Goal: Transaction & Acquisition: Purchase product/service

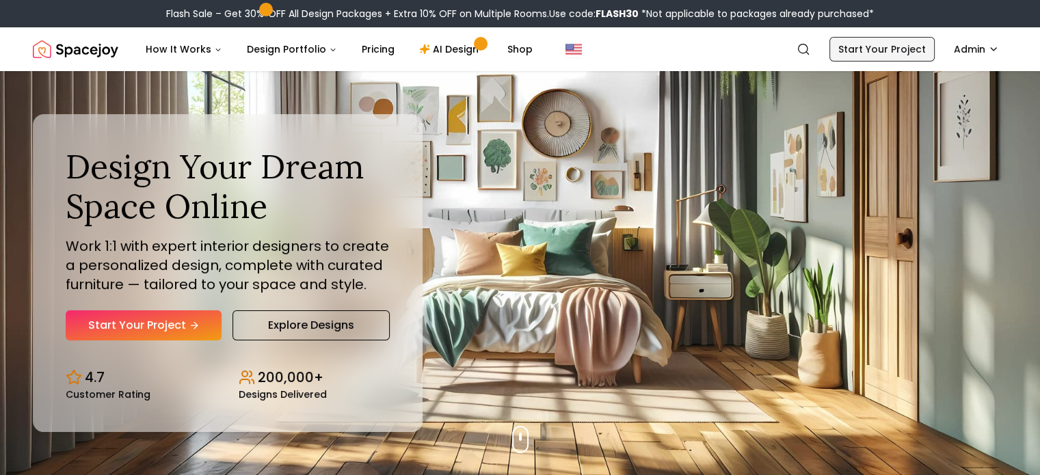
click at [893, 46] on link "Start Your Project" at bounding box center [881, 49] width 105 height 25
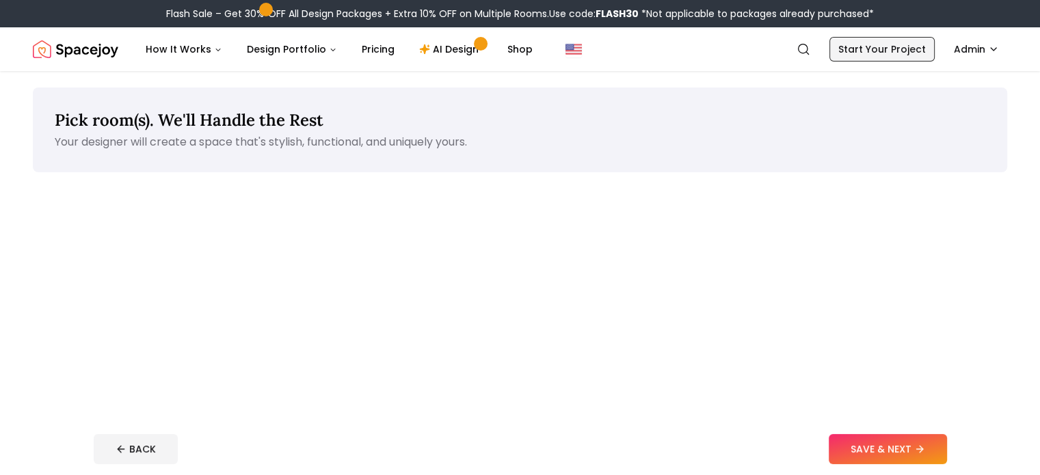
click at [893, 46] on link "Start Your Project" at bounding box center [881, 49] width 105 height 25
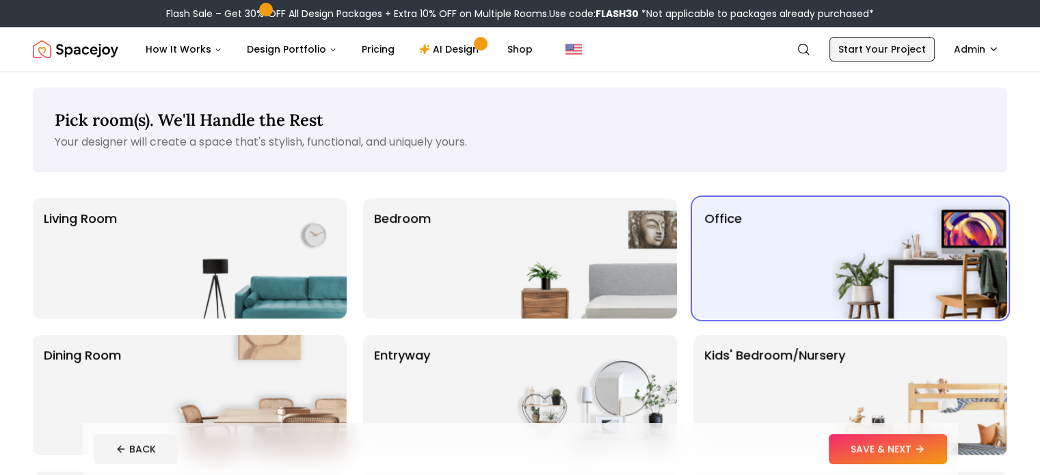
click at [893, 46] on link "Start Your Project" at bounding box center [881, 49] width 105 height 25
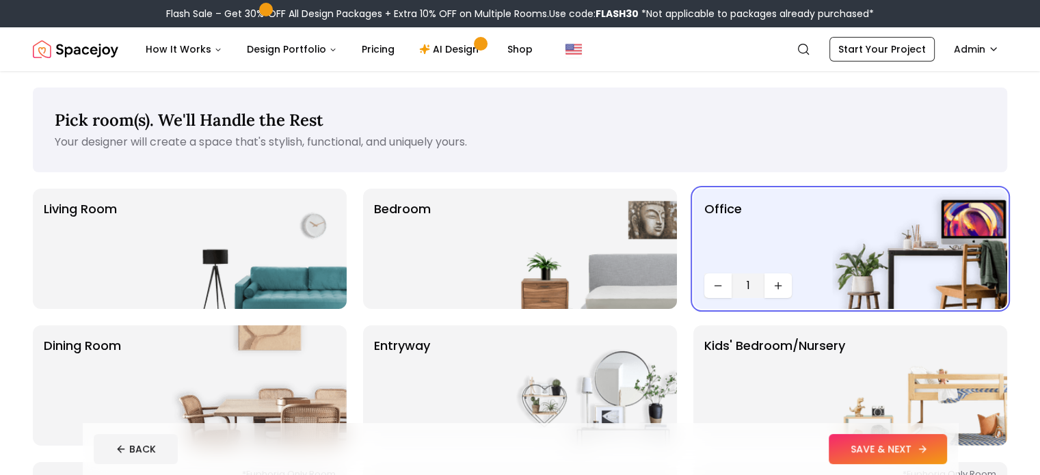
click at [921, 453] on button "SAVE & NEXT" at bounding box center [888, 449] width 118 height 30
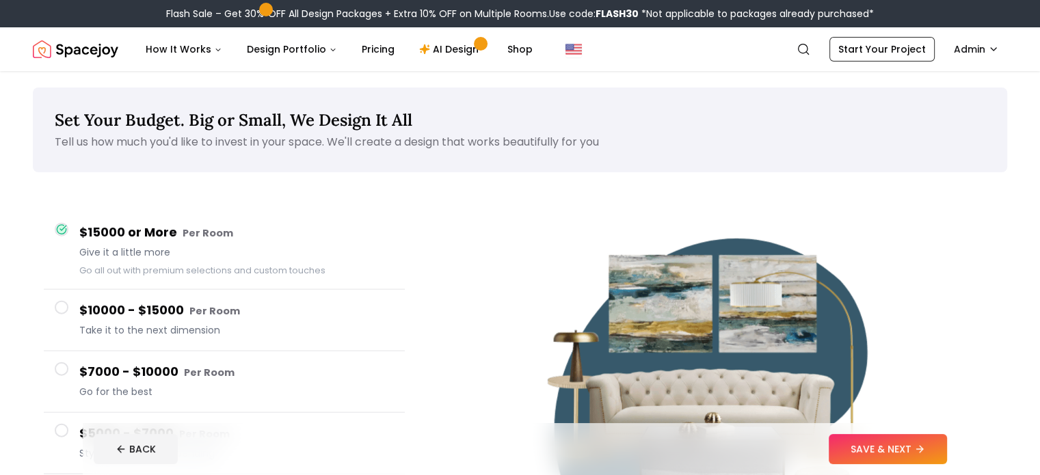
click at [947, 452] on button "SAVE & NEXT" at bounding box center [888, 449] width 118 height 30
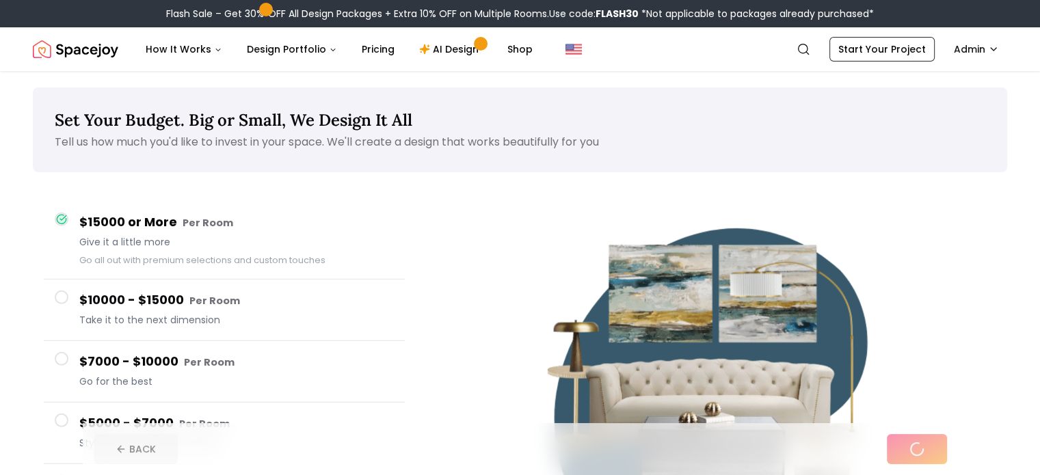
click at [947, 452] on div "BACK" at bounding box center [520, 449] width 853 height 30
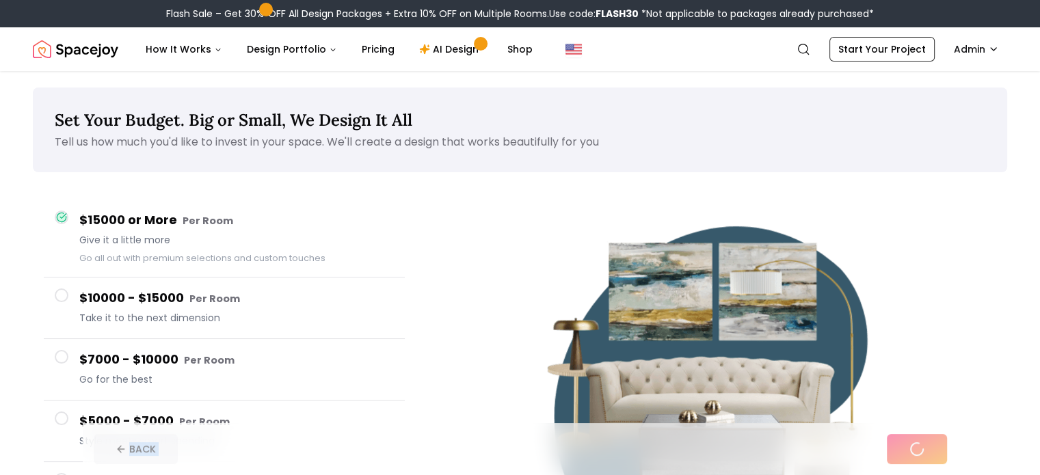
click at [947, 452] on div "BACK" at bounding box center [520, 449] width 853 height 30
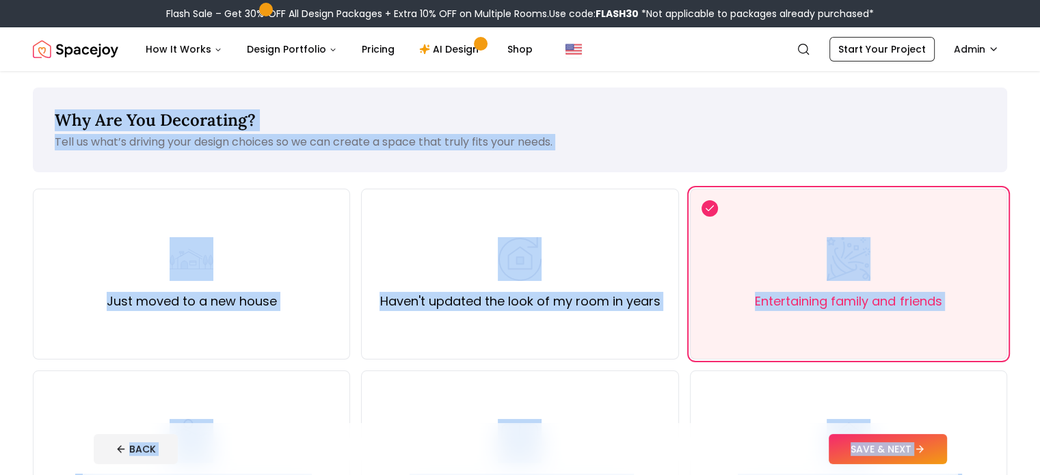
click at [947, 452] on button "SAVE & NEXT" at bounding box center [888, 449] width 118 height 30
click at [947, 452] on div "BACK" at bounding box center [520, 449] width 853 height 30
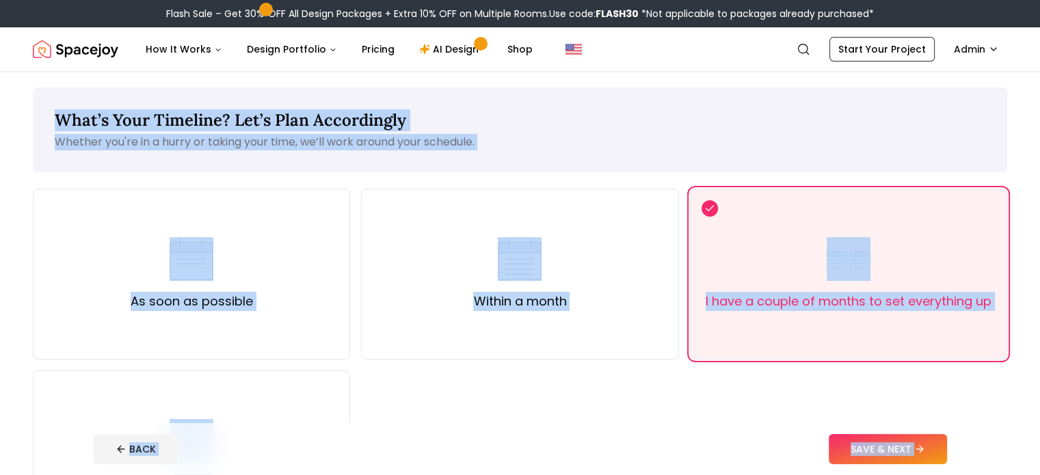
click at [947, 452] on button "SAVE & NEXT" at bounding box center [888, 449] width 118 height 30
click at [947, 452] on div "BACK" at bounding box center [520, 449] width 853 height 30
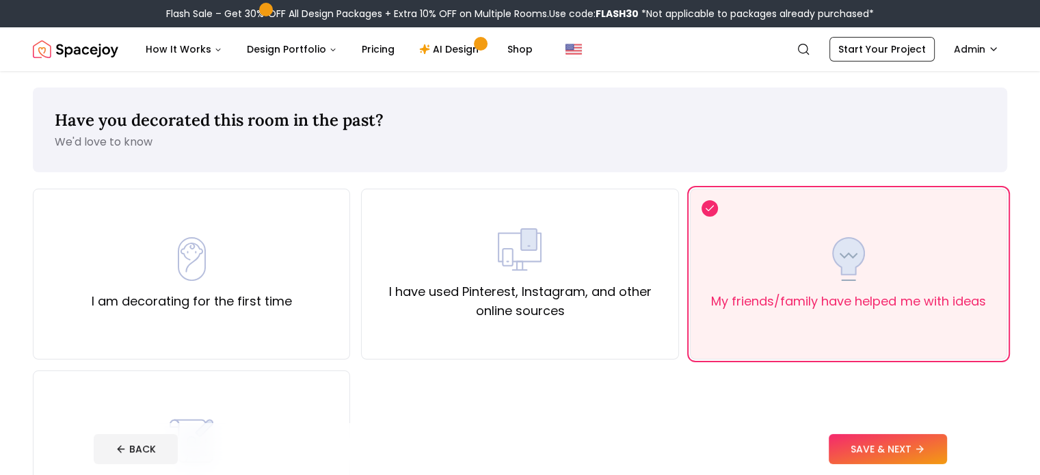
click at [947, 452] on button "SAVE & NEXT" at bounding box center [888, 449] width 118 height 30
click at [947, 452] on div "BACK" at bounding box center [520, 449] width 853 height 30
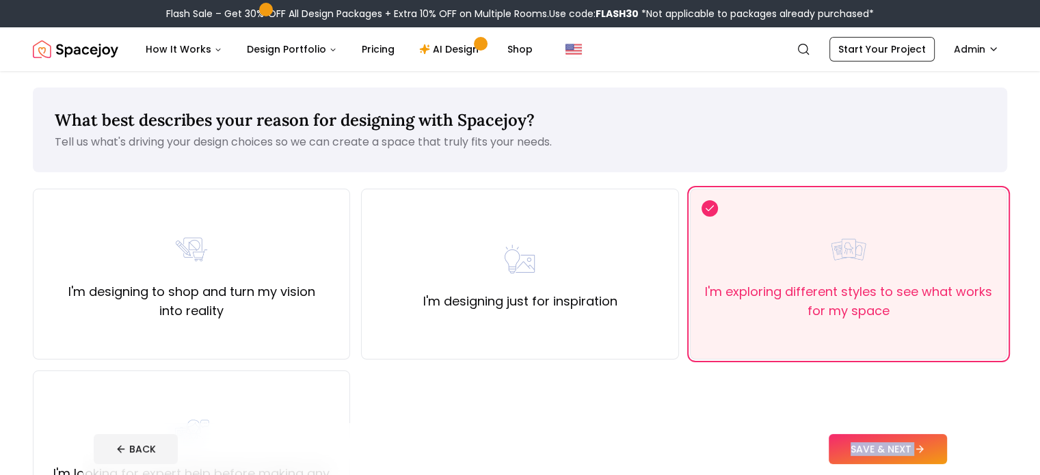
click at [947, 452] on button "SAVE & NEXT" at bounding box center [888, 449] width 118 height 30
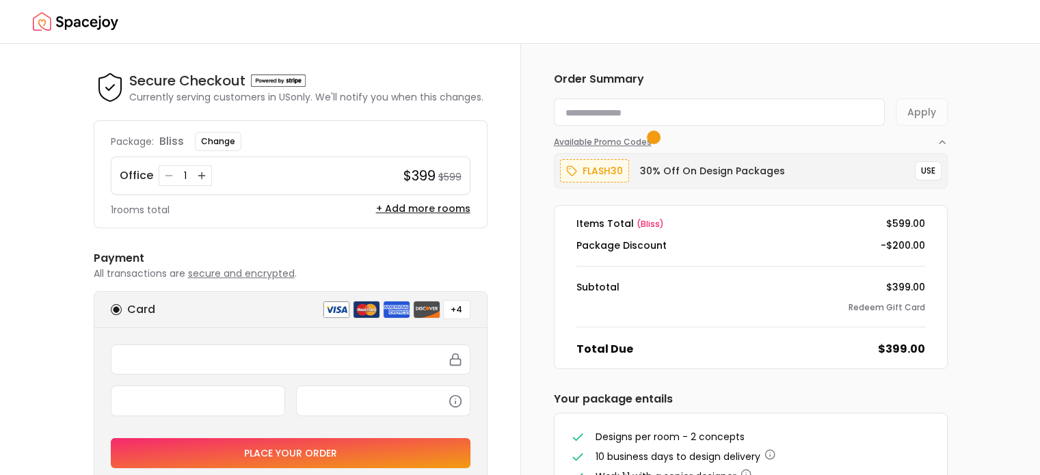
click at [939, 139] on icon "button" at bounding box center [942, 142] width 11 height 11
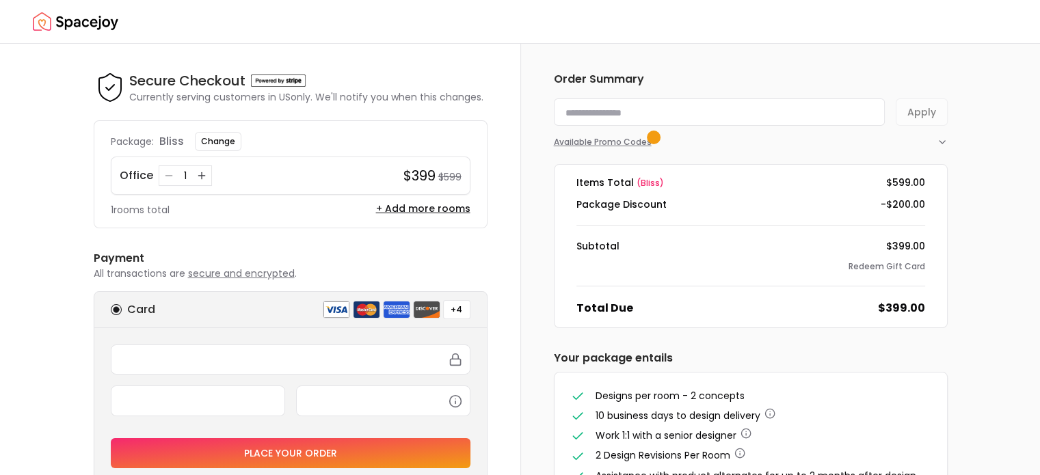
click at [939, 139] on icon "button" at bounding box center [942, 142] width 11 height 11
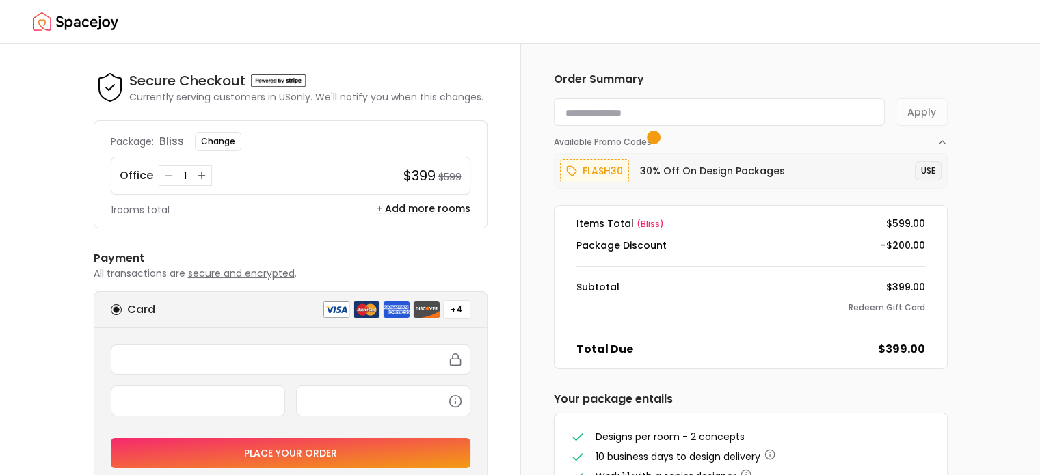
click at [933, 168] on button "USE" at bounding box center [928, 170] width 27 height 19
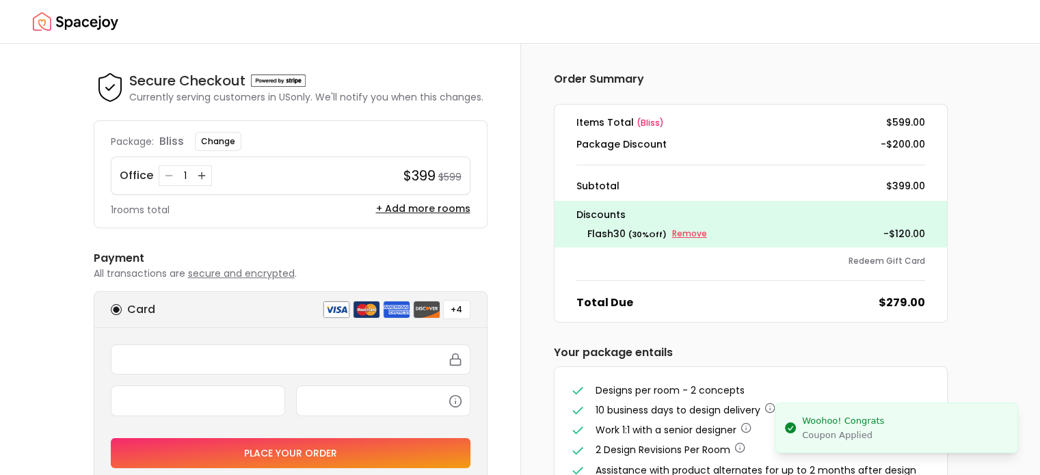
click at [684, 237] on small "Remove" at bounding box center [689, 233] width 35 height 11
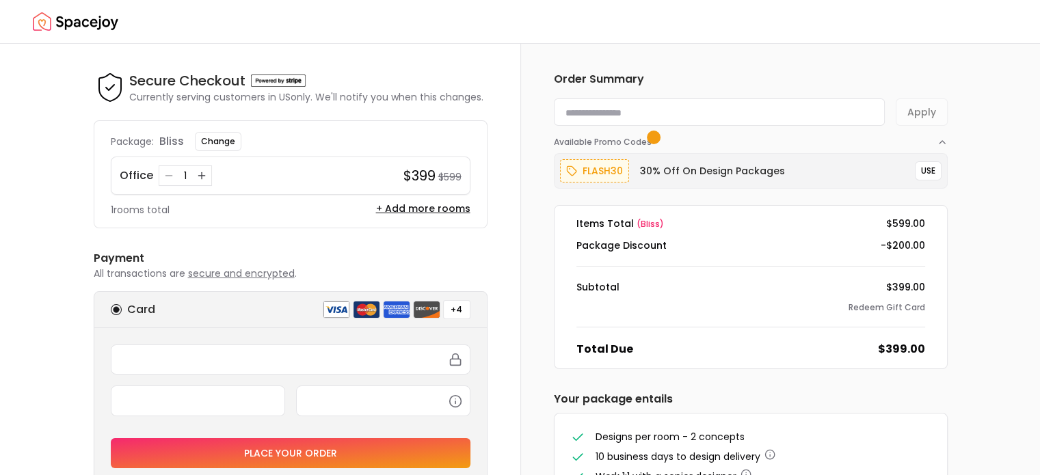
click at [102, 16] on img "Spacejoy" at bounding box center [75, 21] width 85 height 27
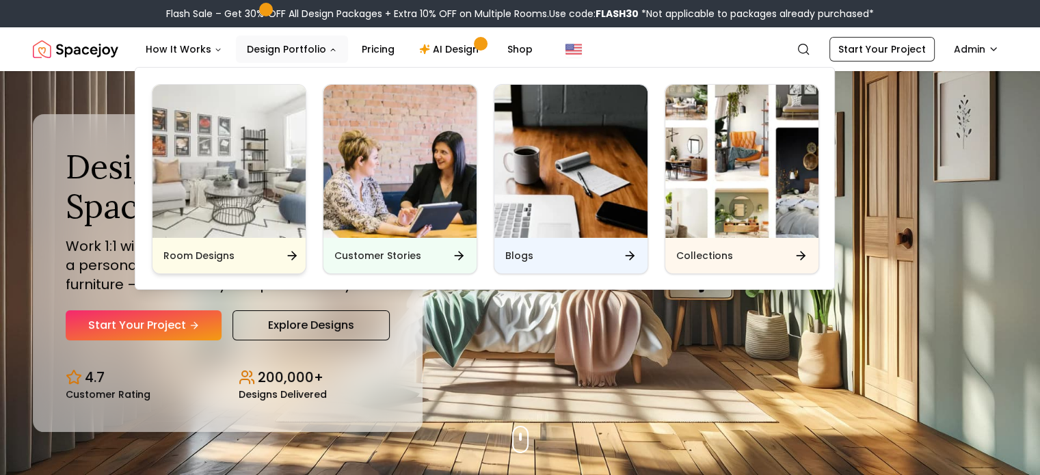
click at [227, 256] on h6 "Room Designs" at bounding box center [198, 256] width 71 height 14
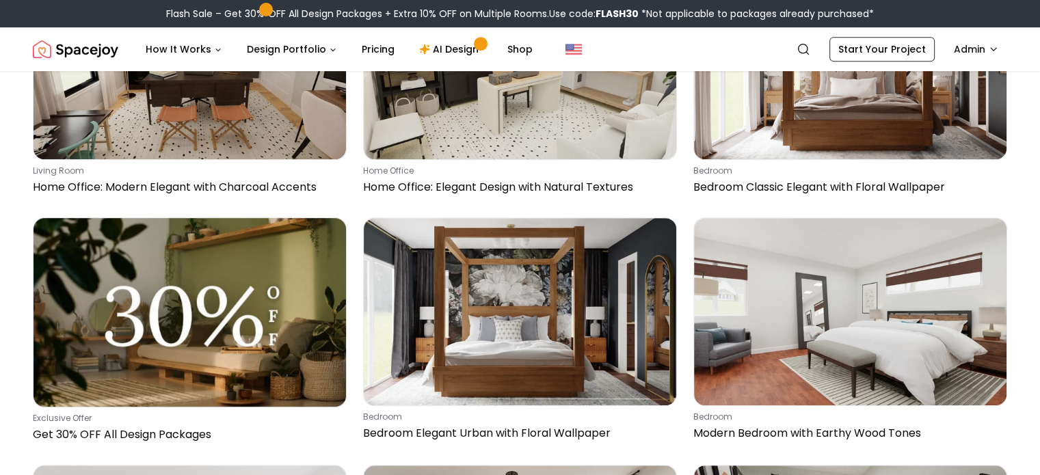
scroll to position [615, 0]
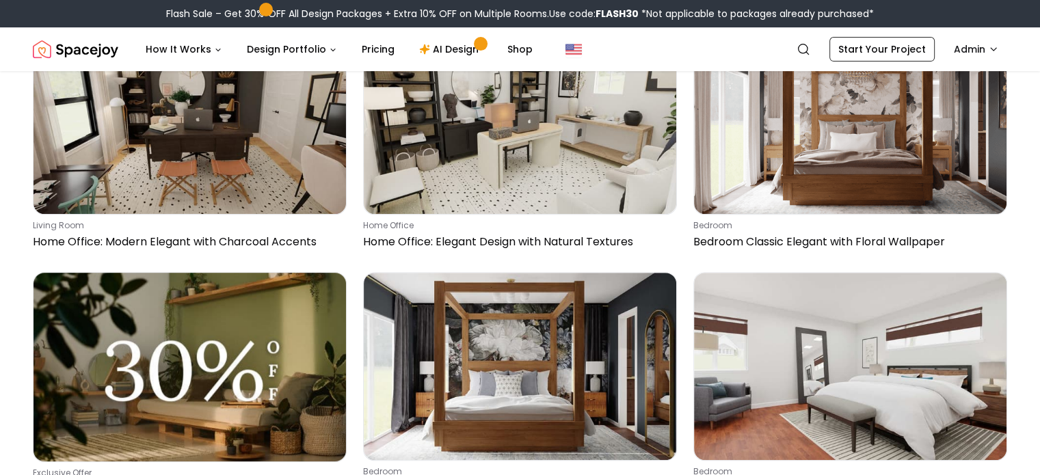
scroll to position [556, 0]
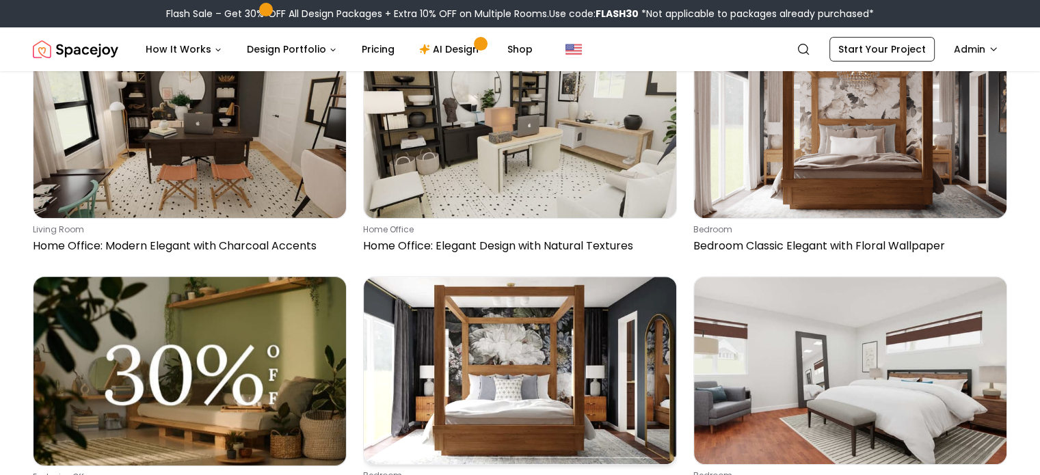
click at [513, 278] on img at bounding box center [520, 370] width 312 height 187
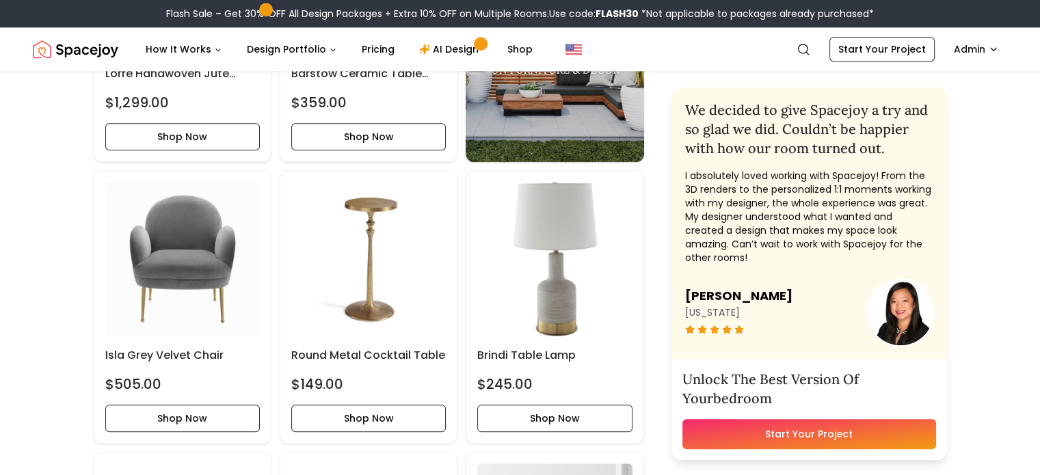
scroll to position [1353, 0]
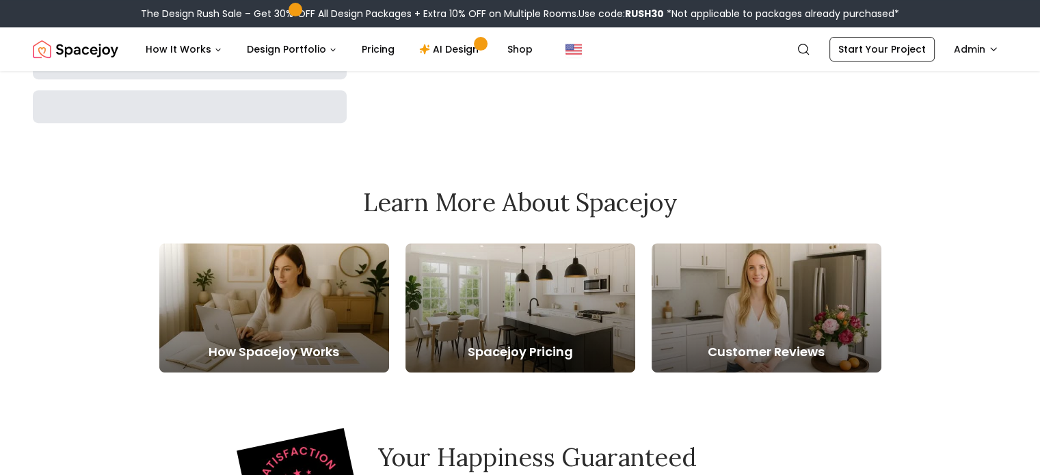
drag, startPoint x: 0, startPoint y: 0, endPoint x: 79, endPoint y: 24, distance: 82.2
click at [79, 24] on div "The Design Rush Sale – Get 30% OFF All Design Packages + Extra 10% OFF on Multi…" at bounding box center [520, 13] width 1040 height 27
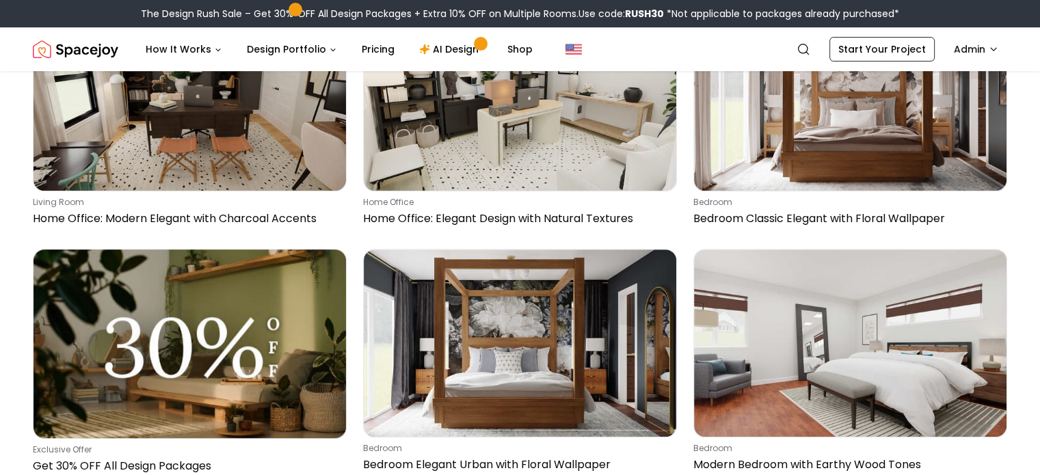
click at [87, 50] on img "Spacejoy" at bounding box center [75, 49] width 85 height 27
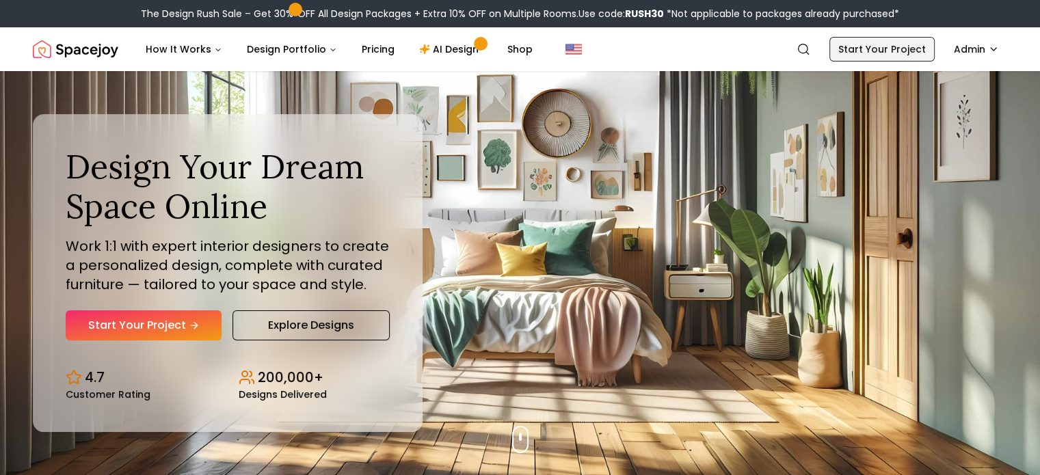
click at [915, 49] on link "Start Your Project" at bounding box center [881, 49] width 105 height 25
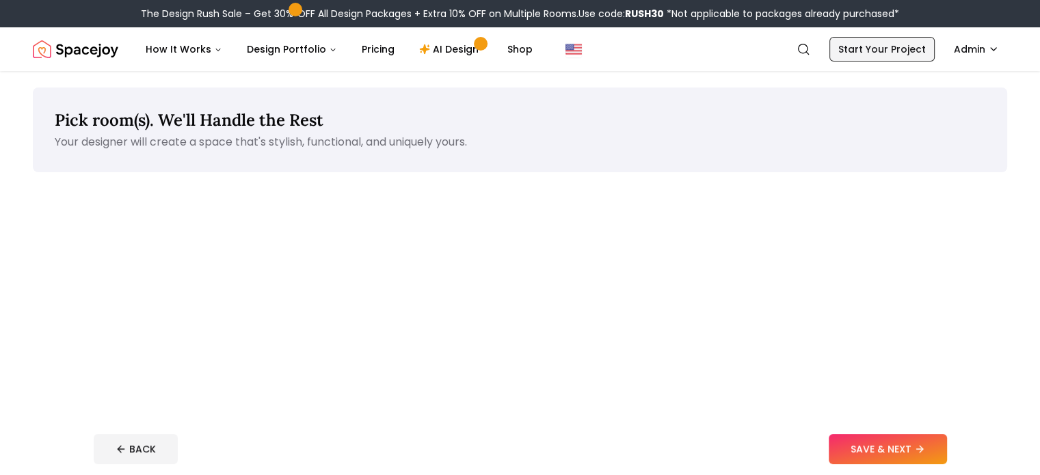
click at [915, 49] on link "Start Your Project" at bounding box center [881, 49] width 105 height 25
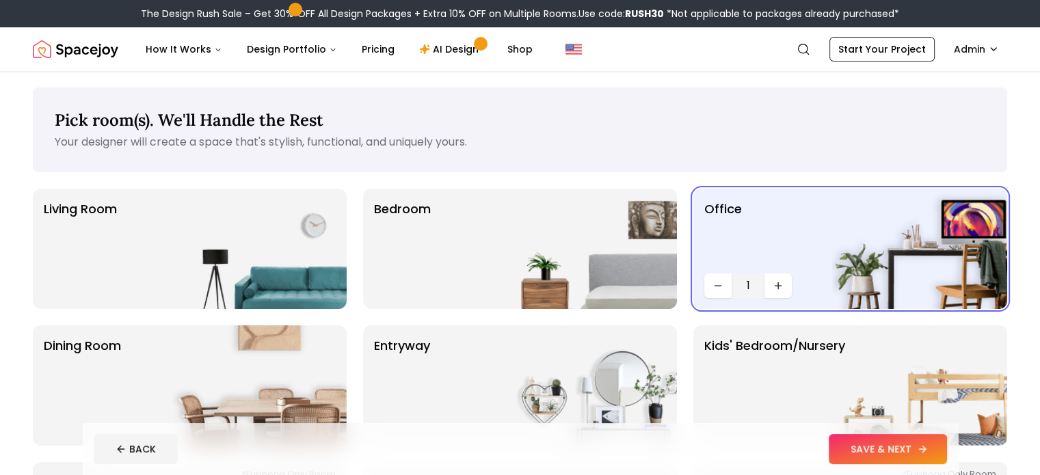
click at [947, 444] on button "SAVE & NEXT" at bounding box center [888, 449] width 118 height 30
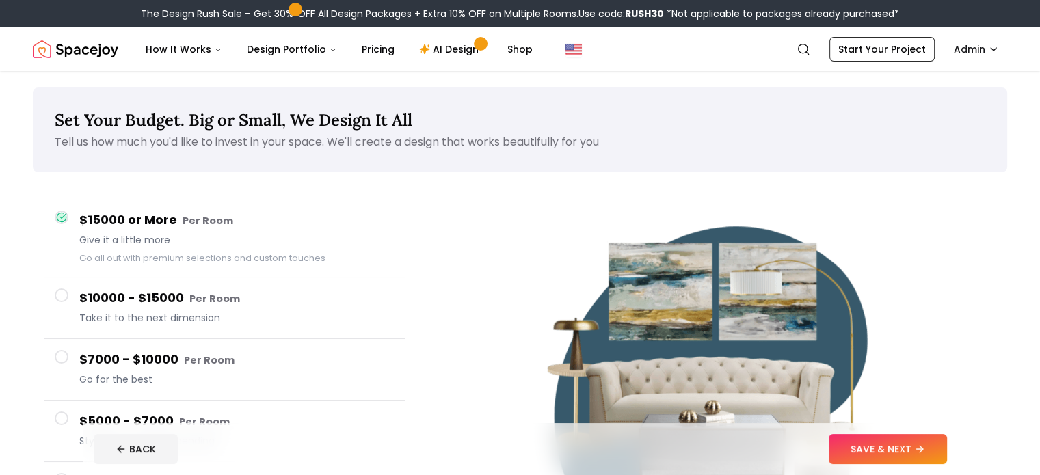
click at [947, 444] on button "SAVE & NEXT" at bounding box center [888, 449] width 118 height 30
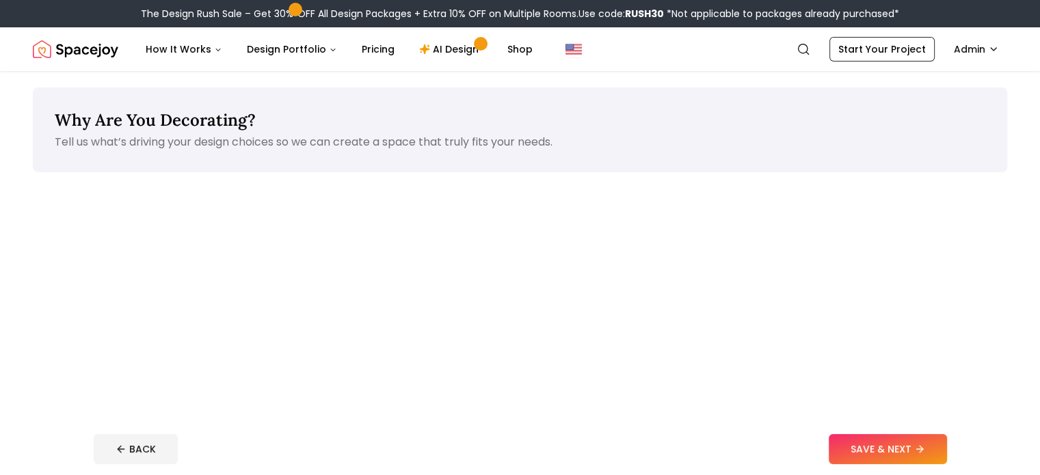
click at [947, 444] on button "SAVE & NEXT" at bounding box center [888, 449] width 118 height 30
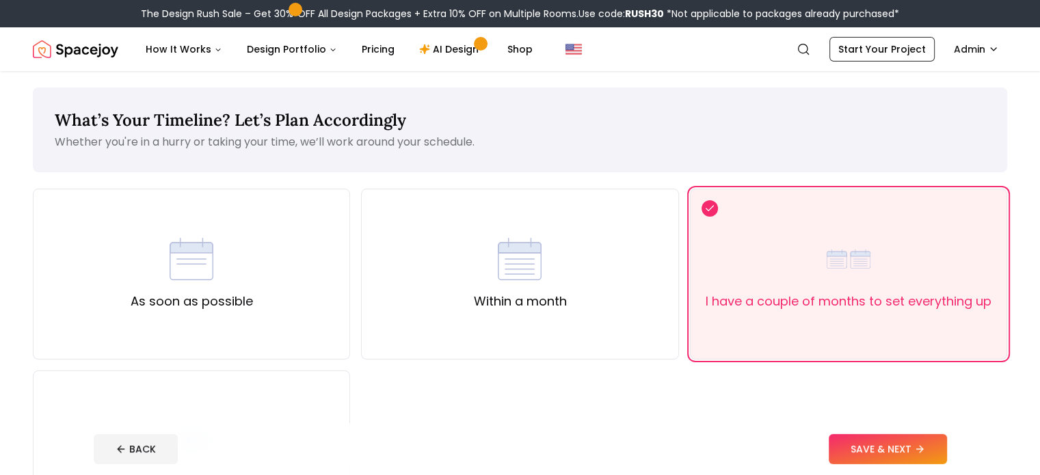
click at [947, 444] on button "SAVE & NEXT" at bounding box center [888, 449] width 118 height 30
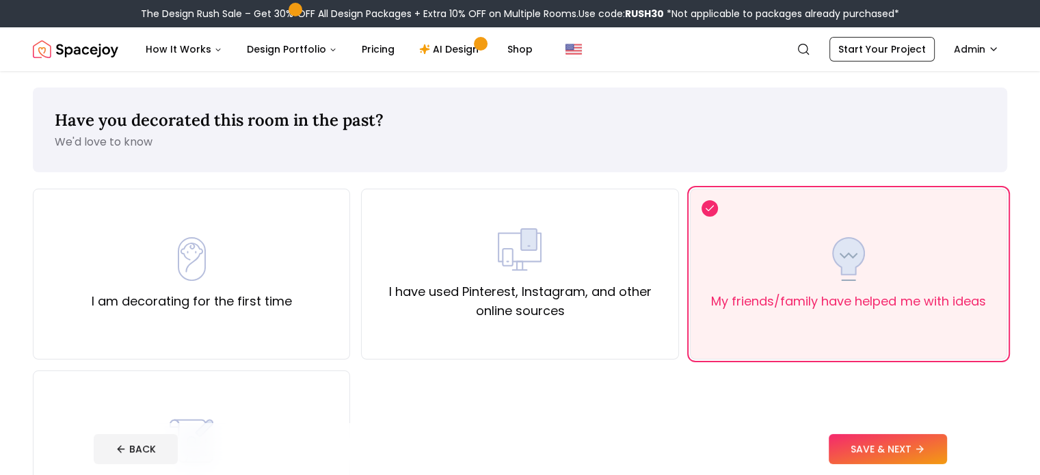
click at [947, 444] on button "SAVE & NEXT" at bounding box center [888, 449] width 118 height 30
click at [947, 444] on div "BACK" at bounding box center [520, 449] width 853 height 30
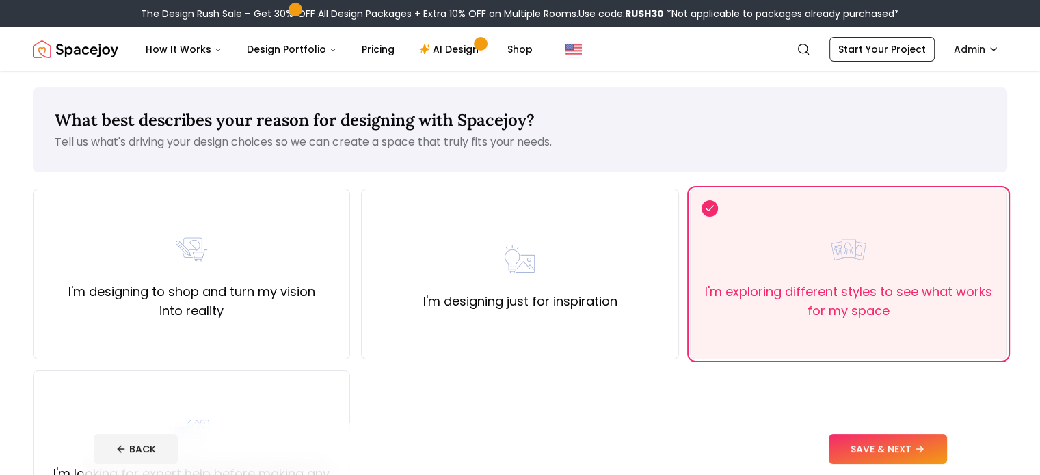
click at [947, 444] on button "SAVE & NEXT" at bounding box center [888, 449] width 118 height 30
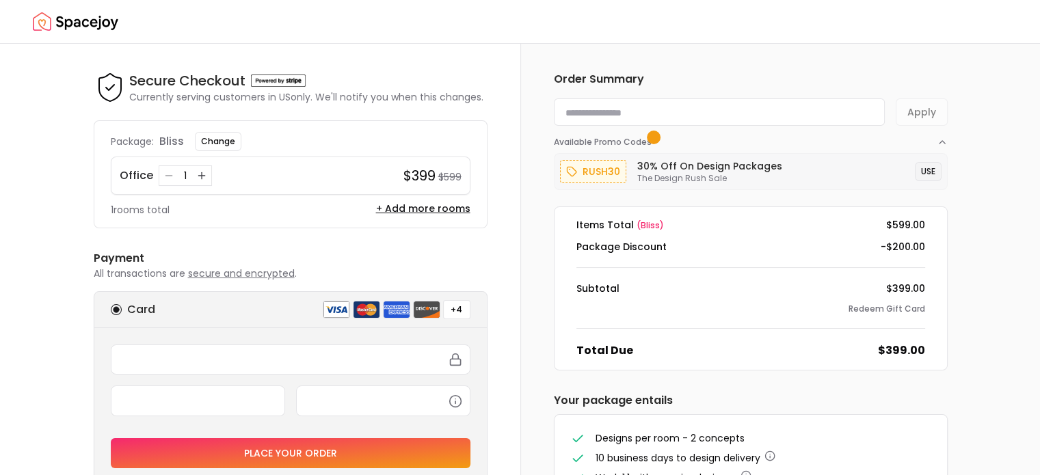
click at [919, 174] on button "USE" at bounding box center [928, 171] width 27 height 19
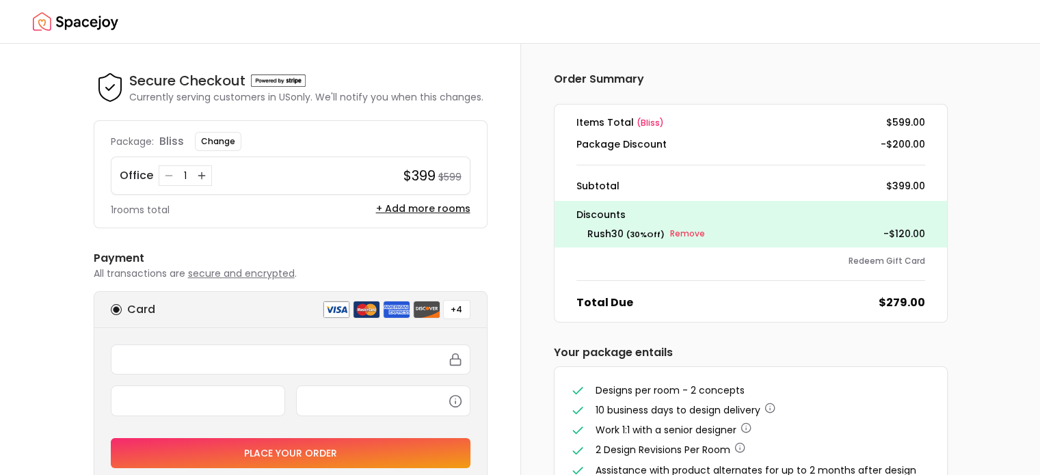
click at [100, 21] on img "Spacejoy" at bounding box center [75, 21] width 85 height 27
